Goal: Information Seeking & Learning: Learn about a topic

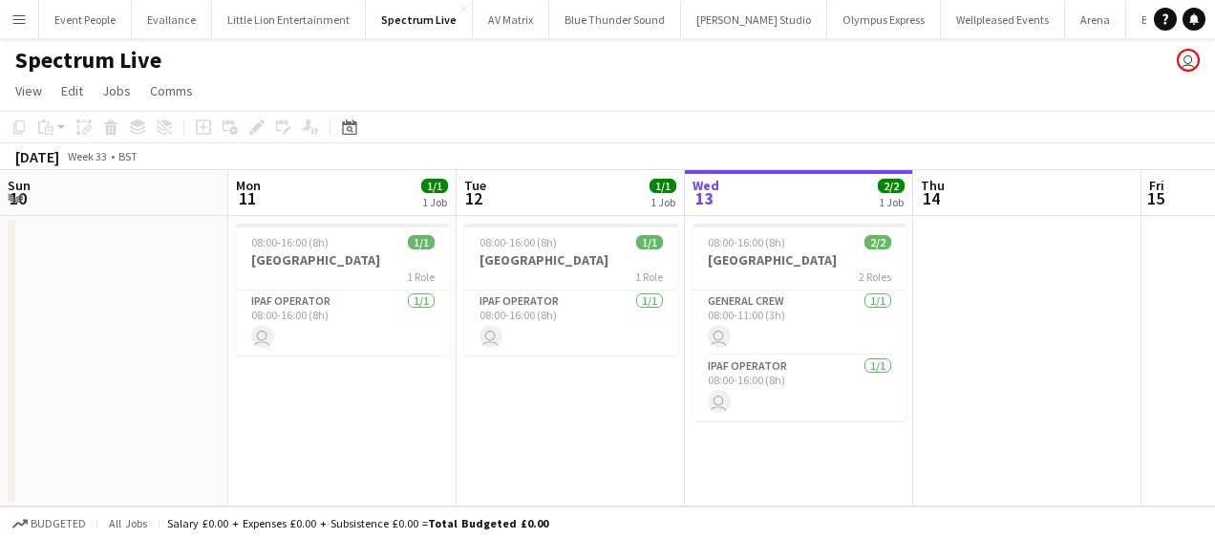
scroll to position [0, 457]
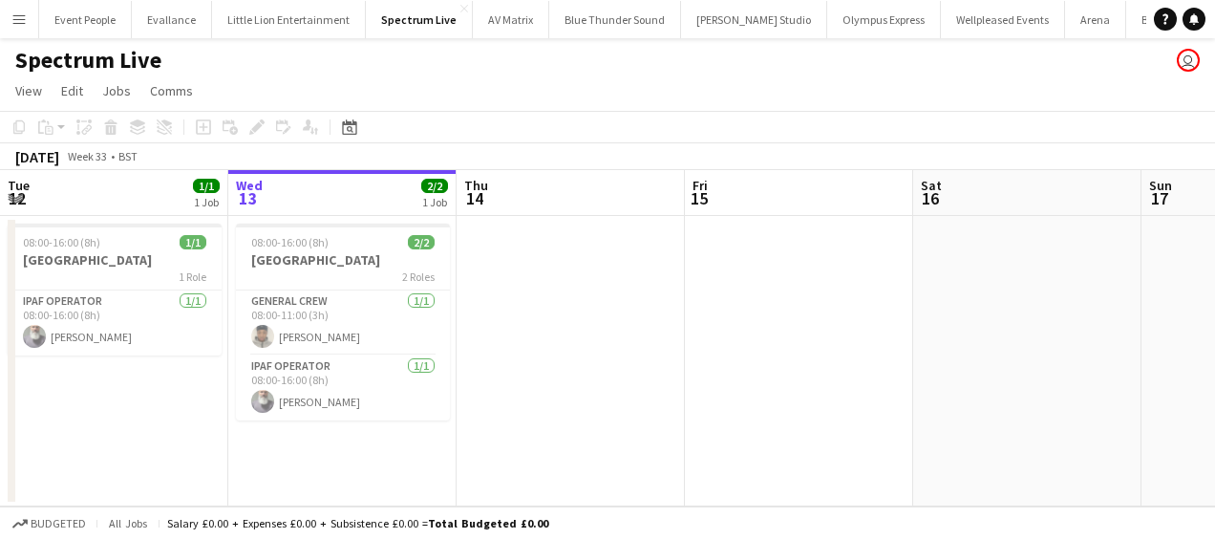
click at [1, 23] on button "Menu" at bounding box center [19, 19] width 38 height 38
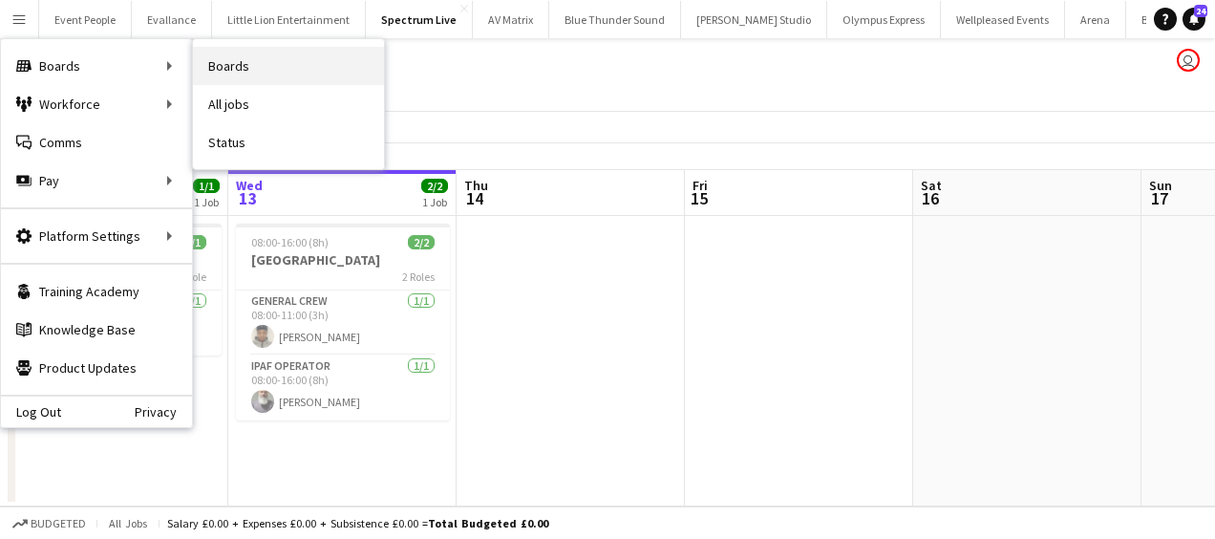
click at [225, 63] on link "Boards" at bounding box center [288, 66] width 191 height 38
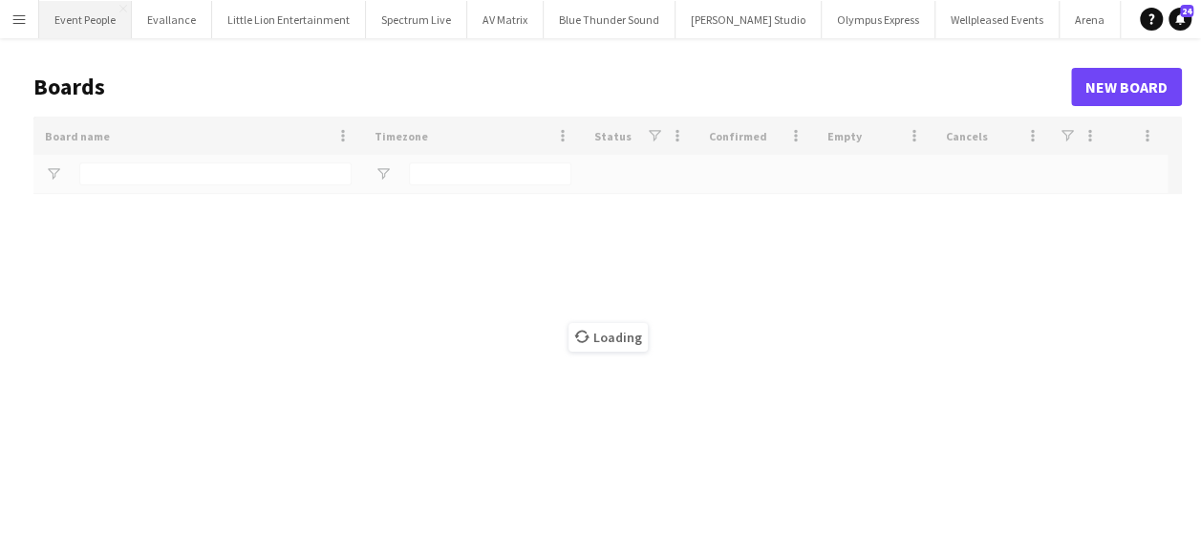
type input "****"
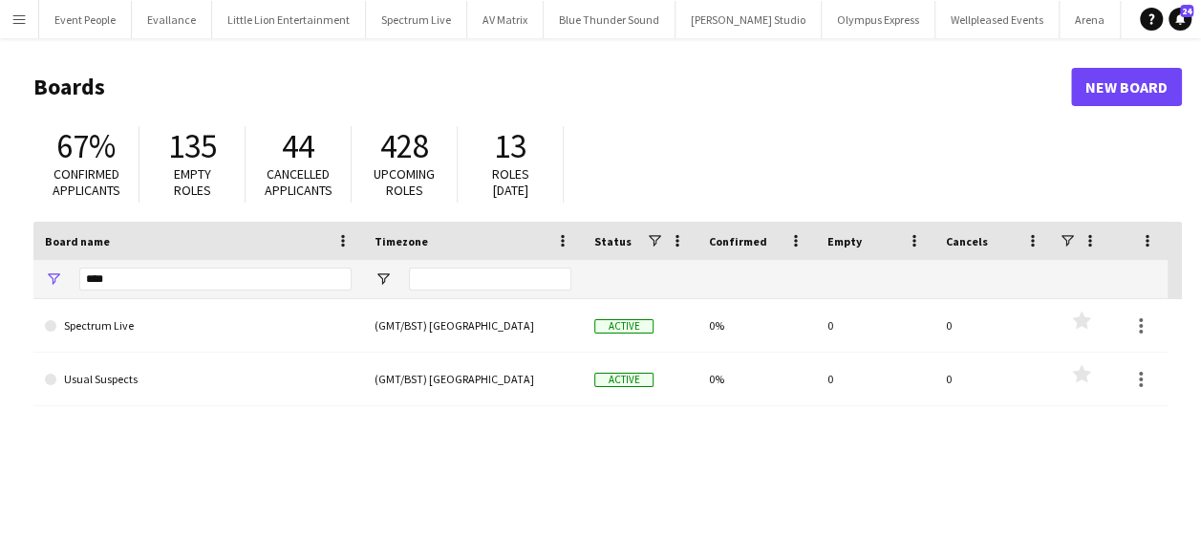
click at [17, 22] on app-icon "Menu" at bounding box center [18, 18] width 15 height 15
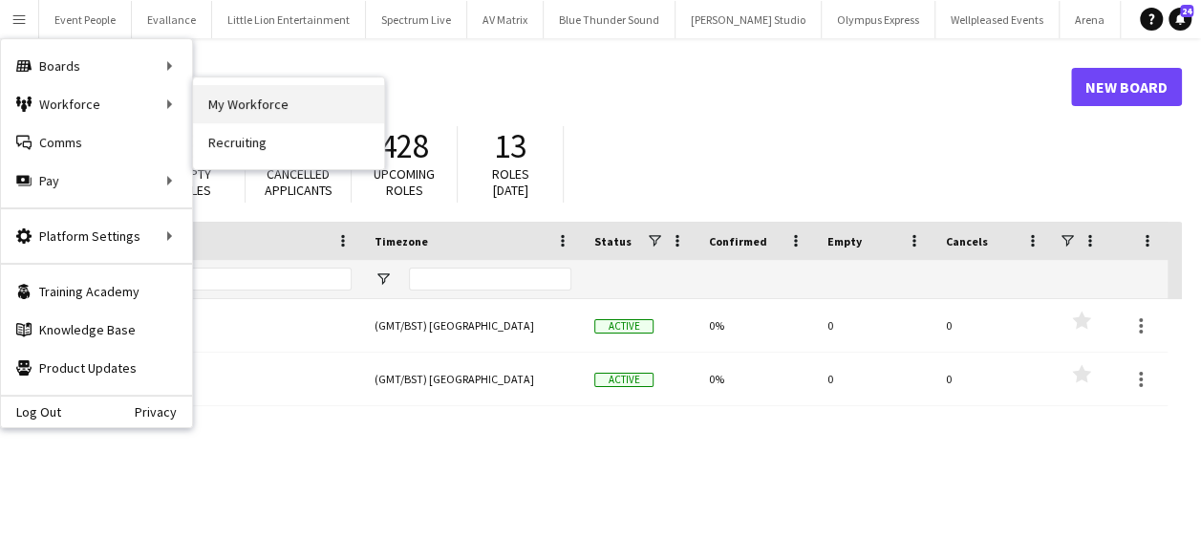
click at [219, 109] on link "My Workforce" at bounding box center [288, 104] width 191 height 38
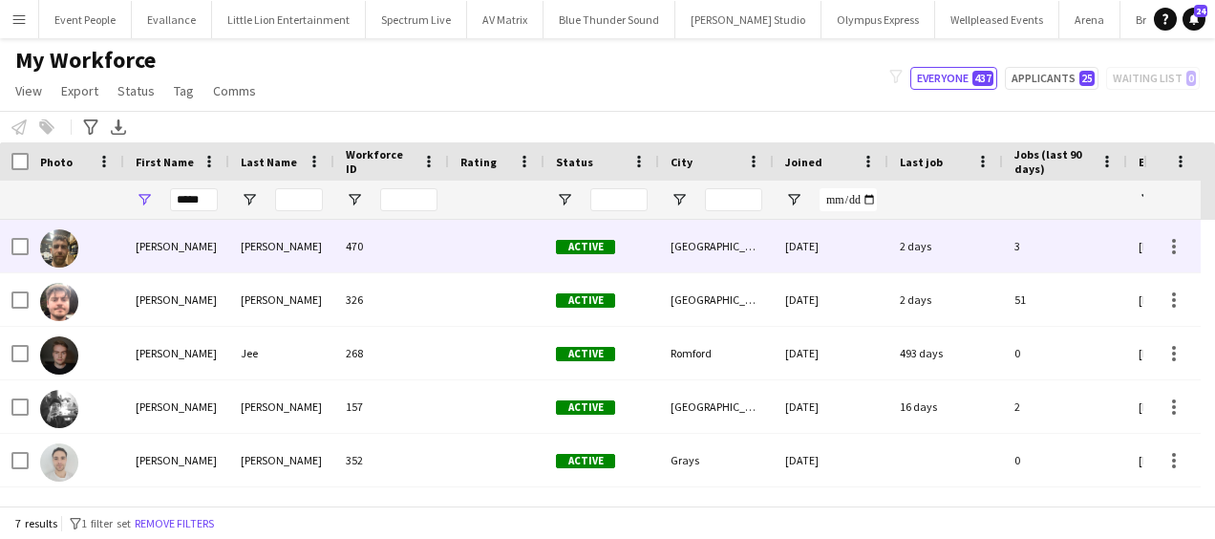
click at [71, 243] on img at bounding box center [59, 248] width 38 height 38
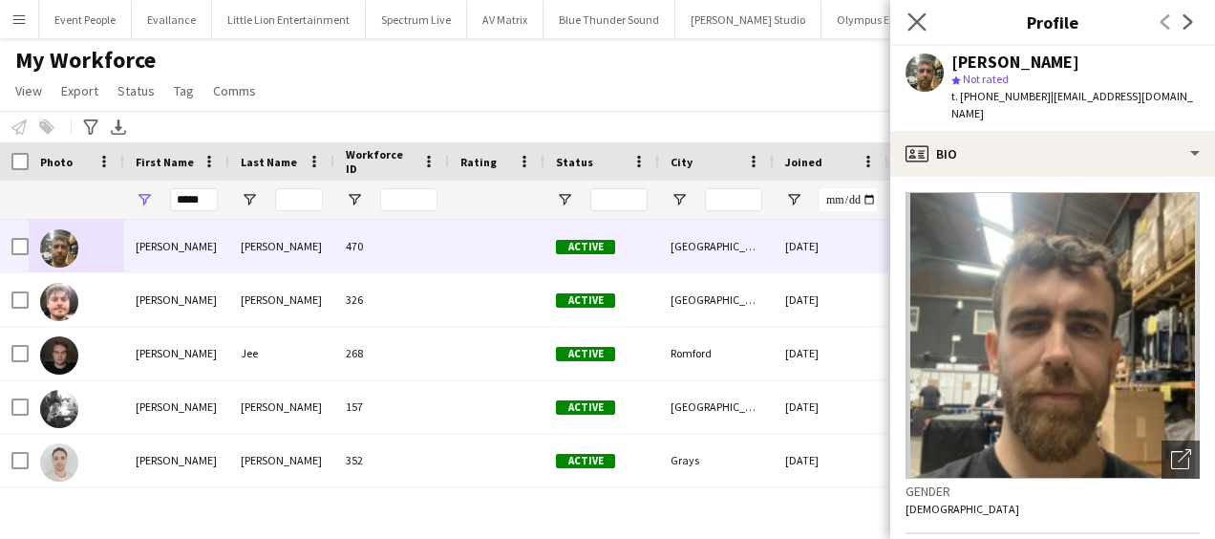
click at [904, 27] on app-icon "Close pop-in" at bounding box center [918, 23] width 28 height 28
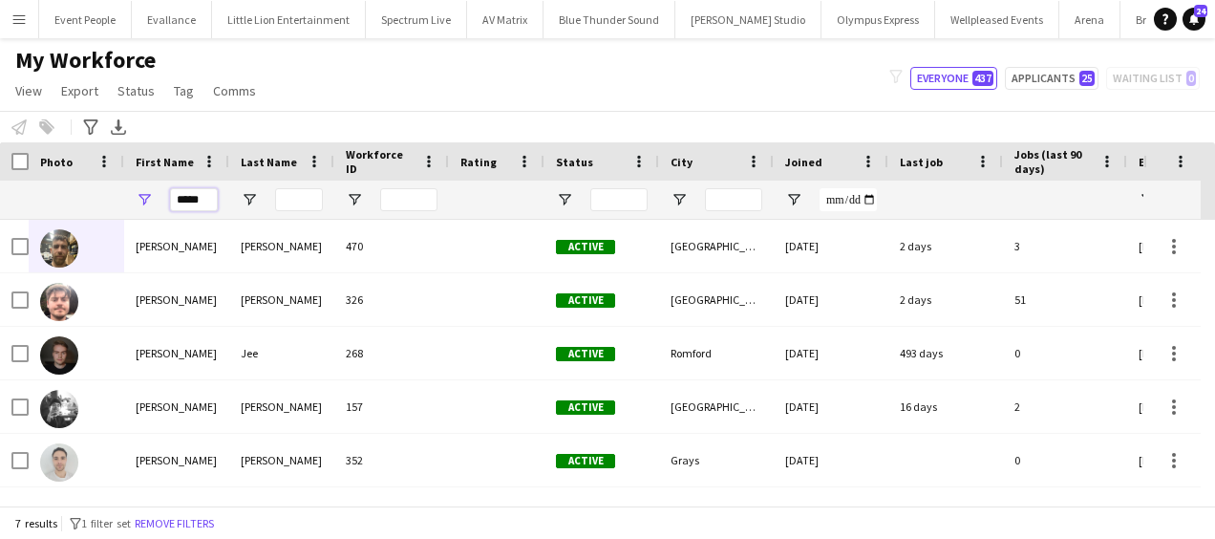
drag, startPoint x: 208, startPoint y: 201, endPoint x: 122, endPoint y: 202, distance: 86.0
click at [122, 203] on div "*****" at bounding box center [1035, 200] width 2071 height 38
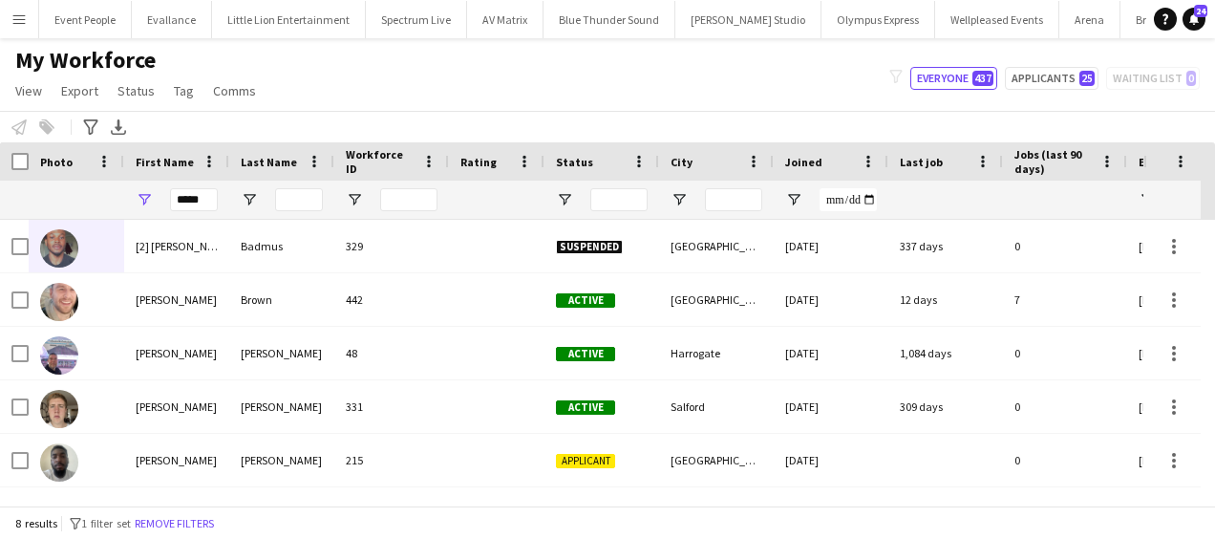
click at [342, 88] on div "My Workforce View Views Default view New view Update view Delete view Edit name…" at bounding box center [607, 78] width 1215 height 65
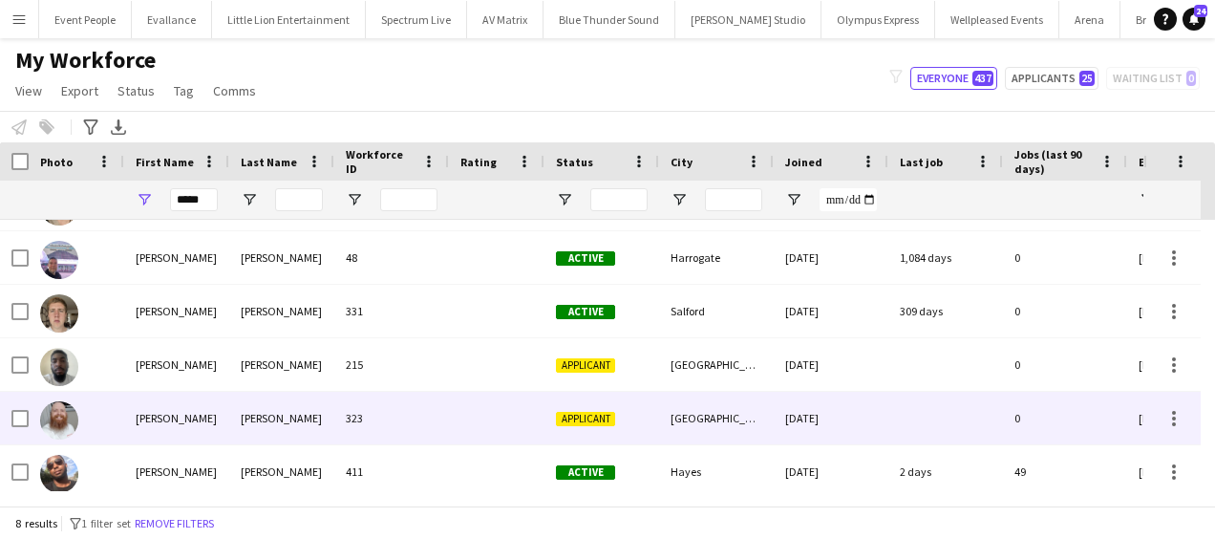
scroll to position [157, 0]
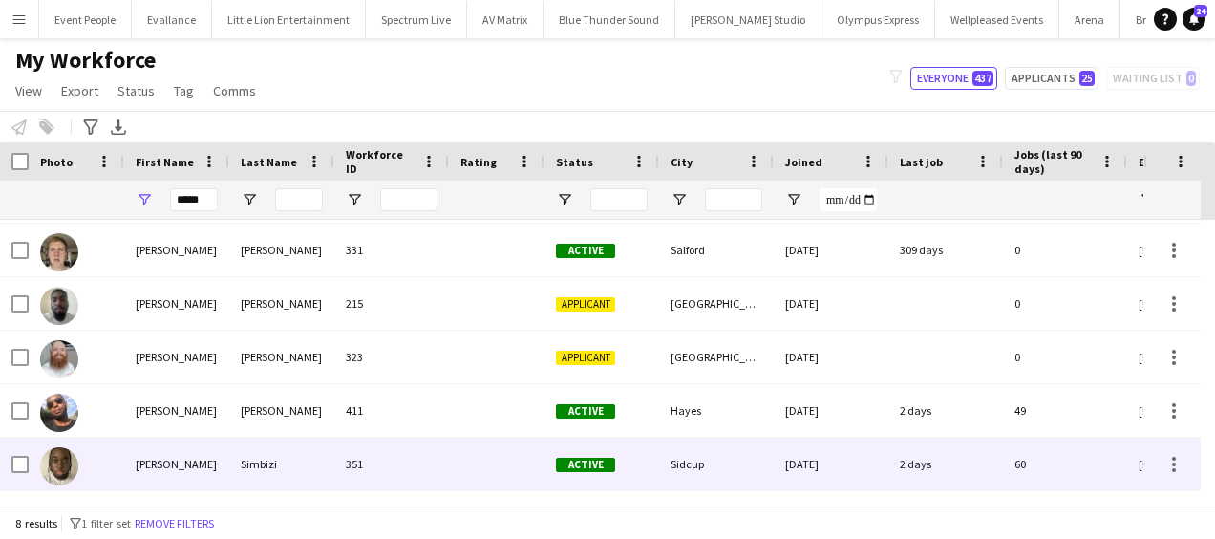
click at [202, 449] on div "[PERSON_NAME]" at bounding box center [176, 464] width 105 height 53
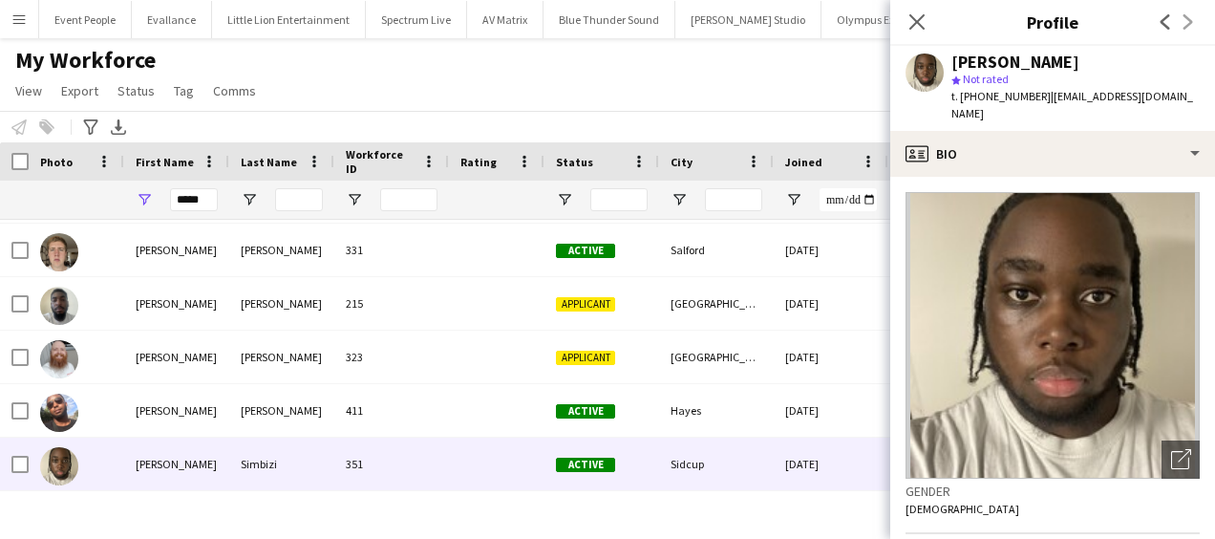
click at [1122, 306] on img at bounding box center [1053, 335] width 294 height 287
click at [1078, 266] on img at bounding box center [1053, 335] width 294 height 287
click at [1171, 449] on icon "Open photos pop-in" at bounding box center [1181, 459] width 20 height 20
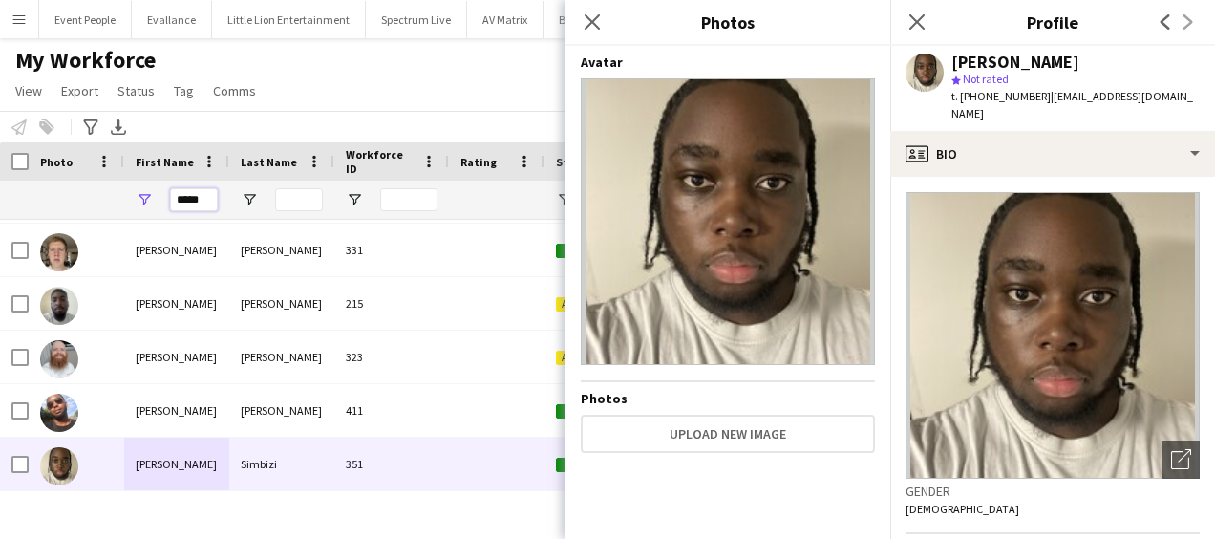
drag, startPoint x: 204, startPoint y: 197, endPoint x: 10, endPoint y: 228, distance: 197.4
click at [11, 227] on div "Workforce Details Photo First Name" at bounding box center [607, 323] width 1215 height 363
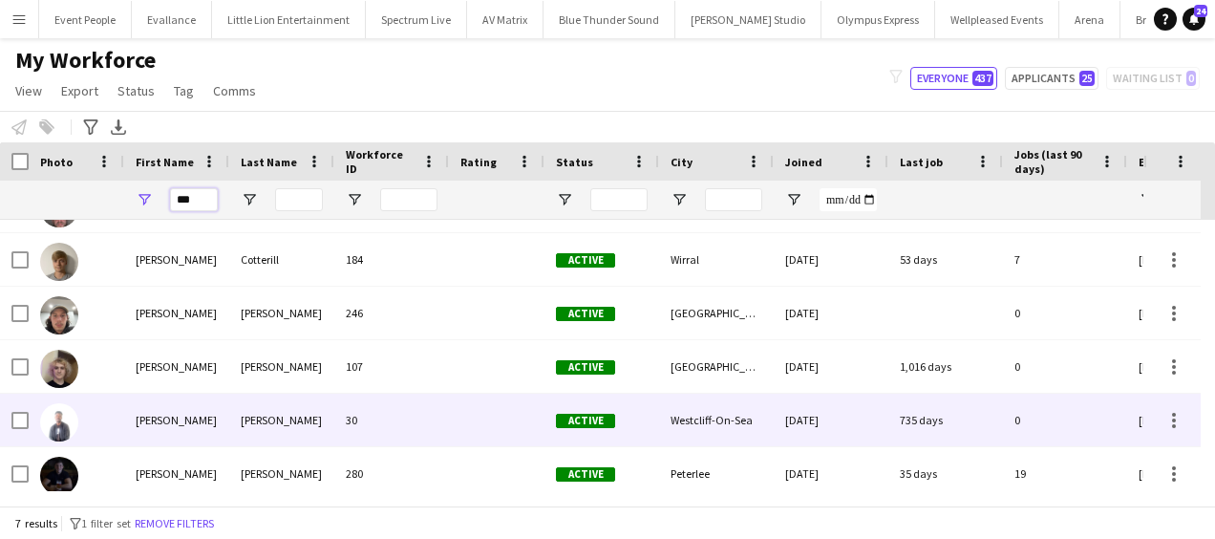
scroll to position [0, 0]
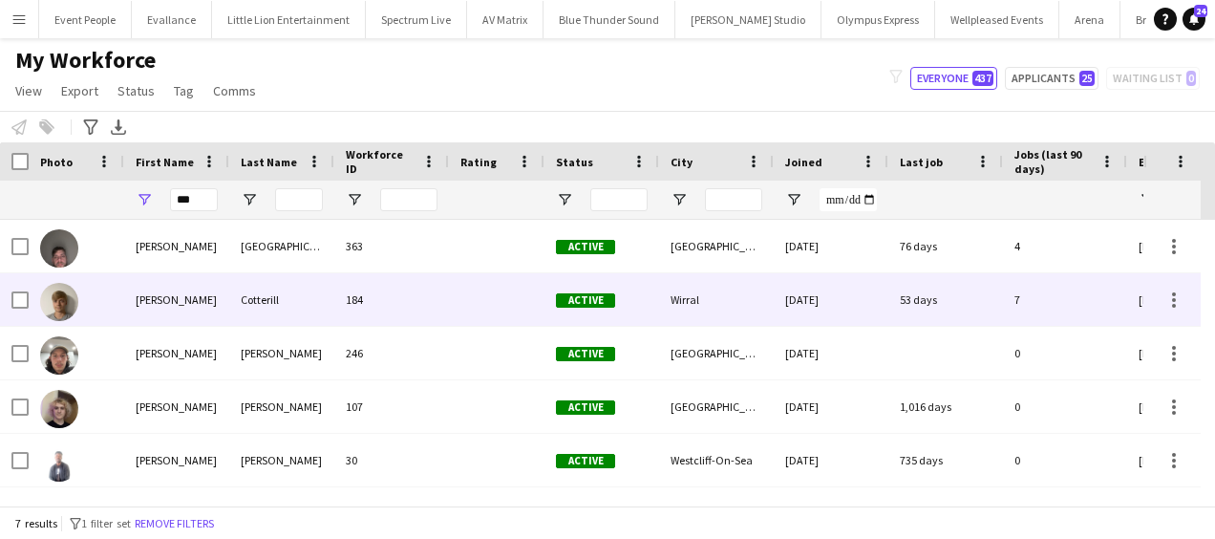
click at [65, 294] on img at bounding box center [59, 302] width 38 height 38
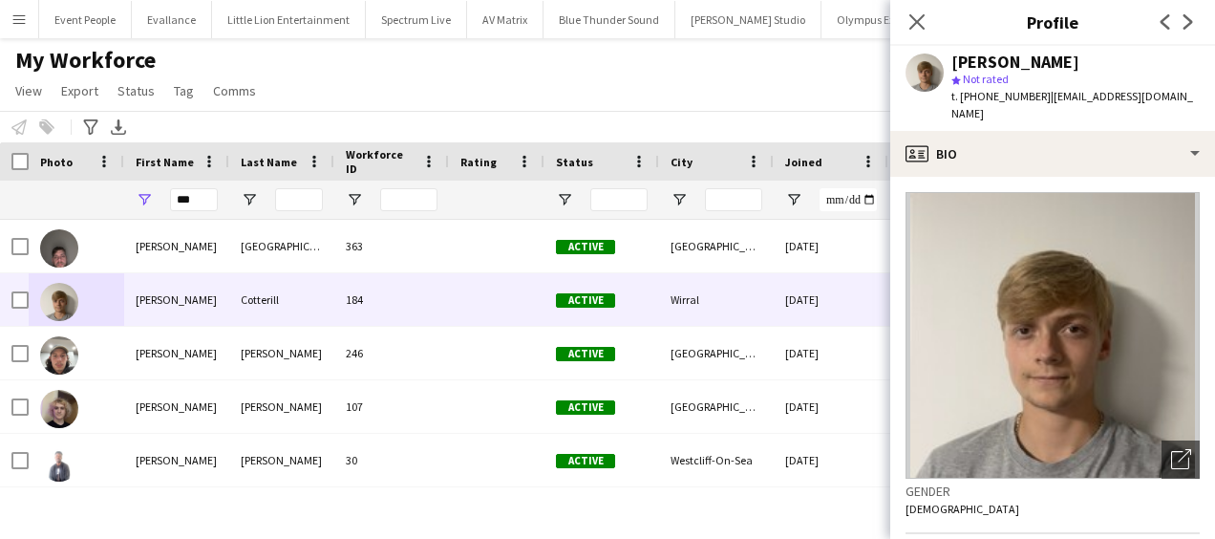
click at [1065, 277] on img at bounding box center [1053, 335] width 294 height 287
click at [929, 69] on app-user-avatar at bounding box center [925, 73] width 38 height 38
drag, startPoint x: 987, startPoint y: 265, endPoint x: 1088, endPoint y: 292, distance: 105.0
click at [1088, 290] on img at bounding box center [1053, 335] width 294 height 287
click at [1171, 449] on icon "Open photos pop-in" at bounding box center [1181, 459] width 20 height 20
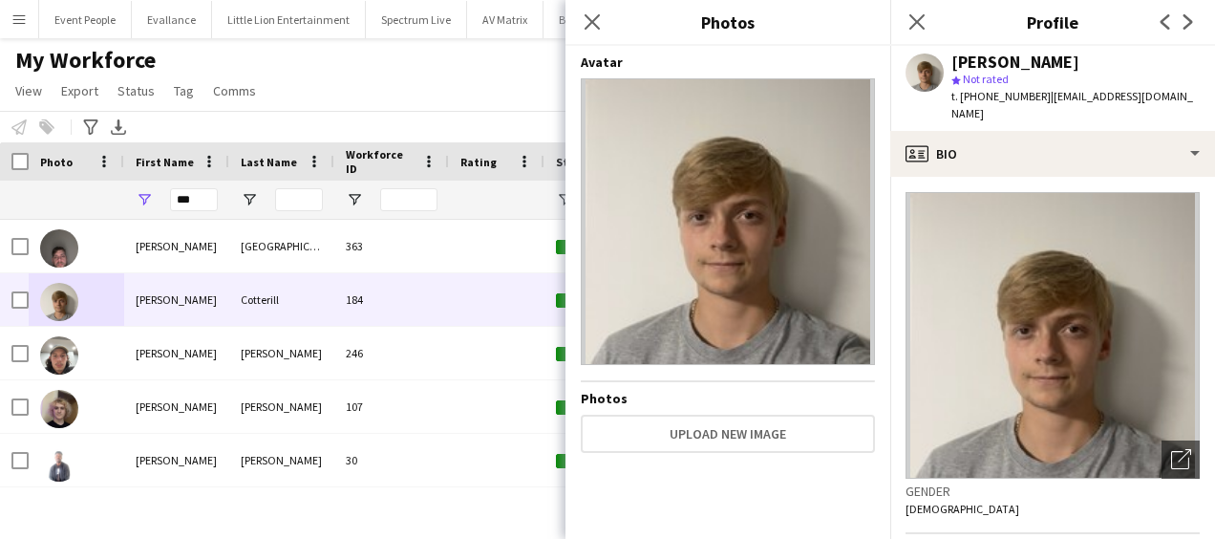
click at [197, 124] on div "Notify workforce Add to tag Select at least one crew to tag him or her. Advance…" at bounding box center [607, 127] width 1215 height 32
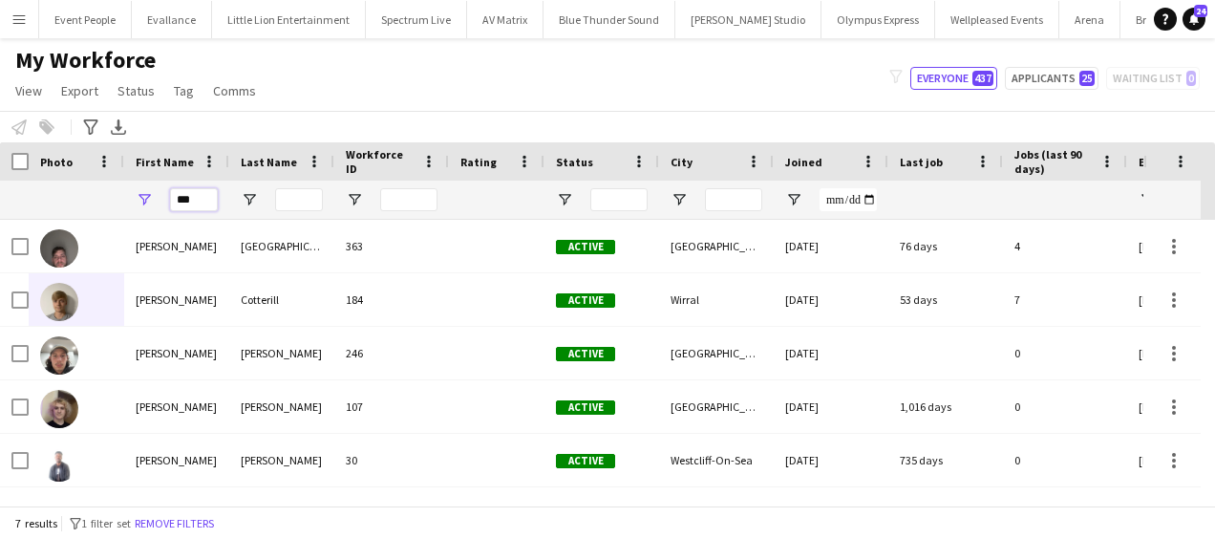
drag, startPoint x: 201, startPoint y: 199, endPoint x: 65, endPoint y: 205, distance: 135.8
click at [66, 206] on div "***" at bounding box center [1035, 200] width 2071 height 38
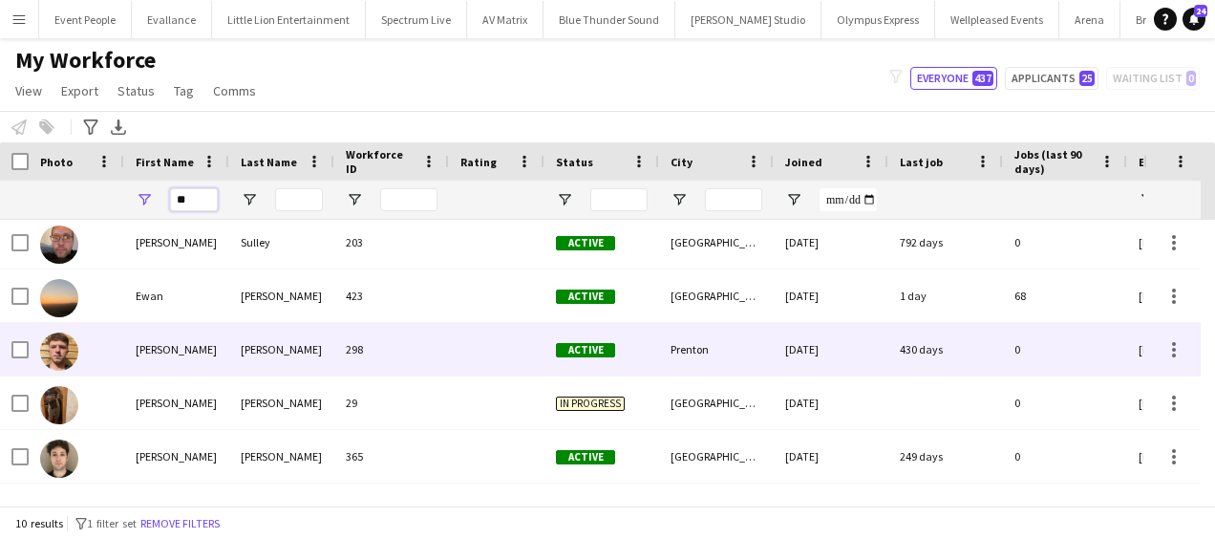
scroll to position [191, 0]
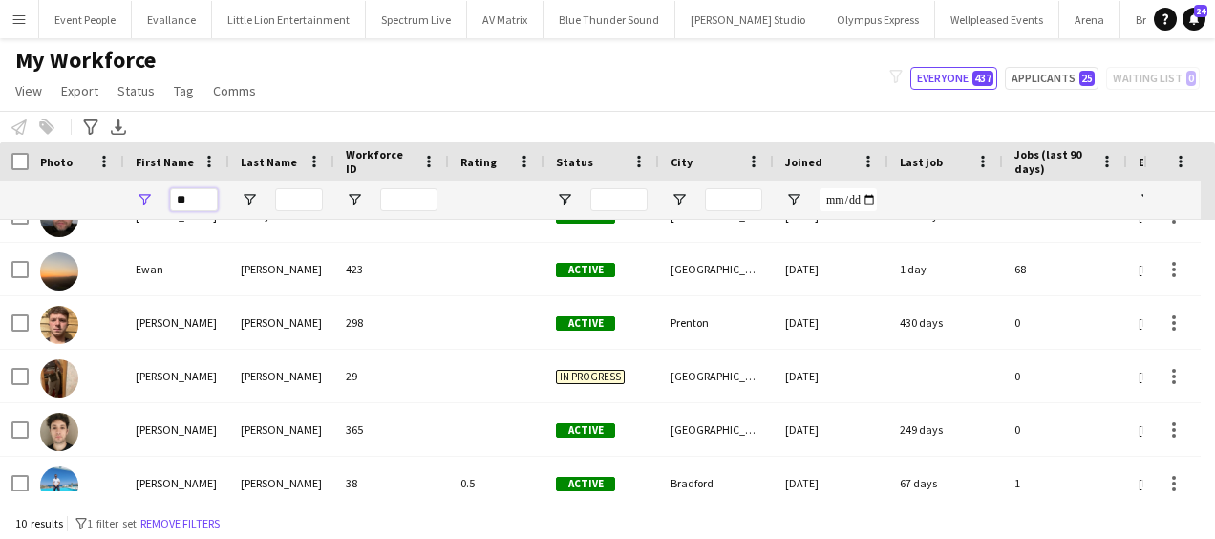
type input "**"
